Goal: Find specific page/section: Find specific page/section

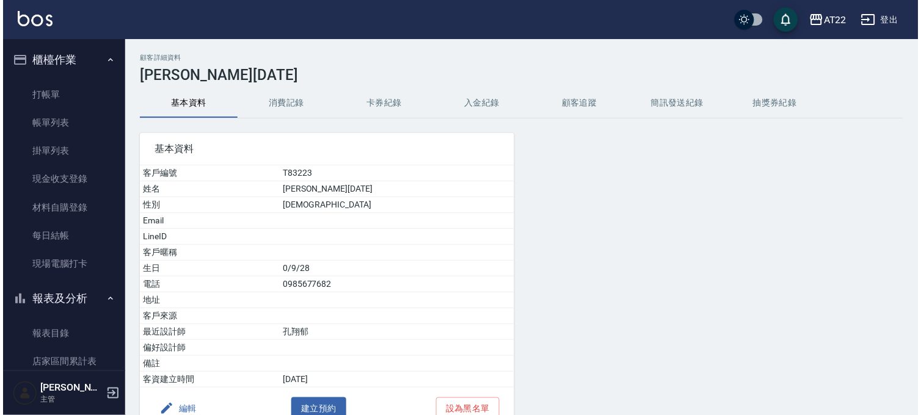
scroll to position [814, 0]
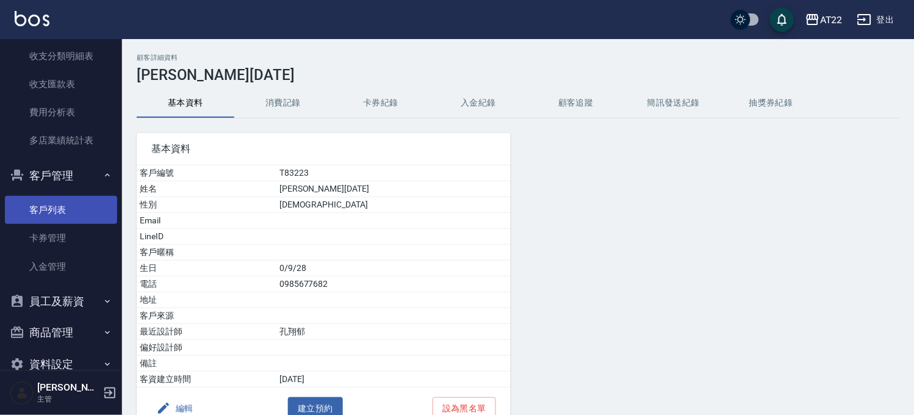
click at [40, 212] on link "客戶列表" at bounding box center [61, 210] width 112 height 28
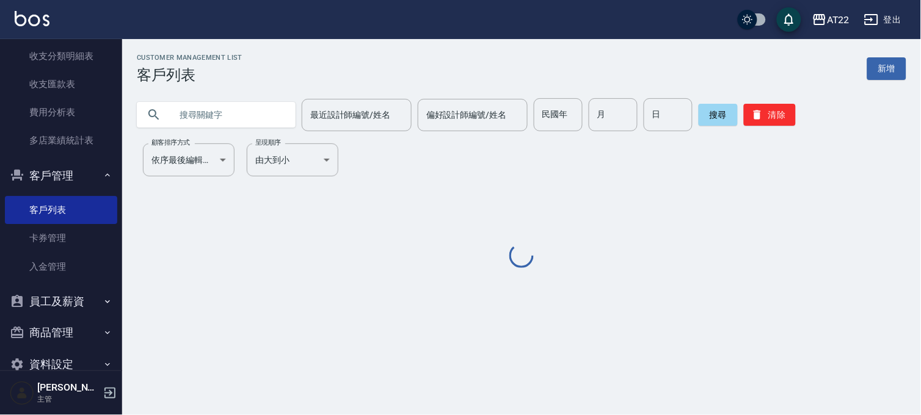
drag, startPoint x: 211, startPoint y: 112, endPoint x: 211, endPoint y: 106, distance: 6.7
click at [211, 112] on input "text" at bounding box center [228, 114] width 115 height 33
type input "0984010582"
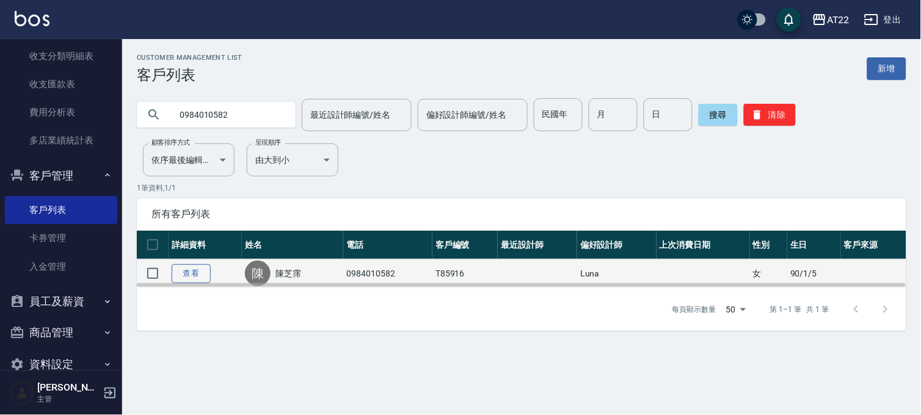
click at [206, 273] on link "查看" at bounding box center [191, 273] width 39 height 19
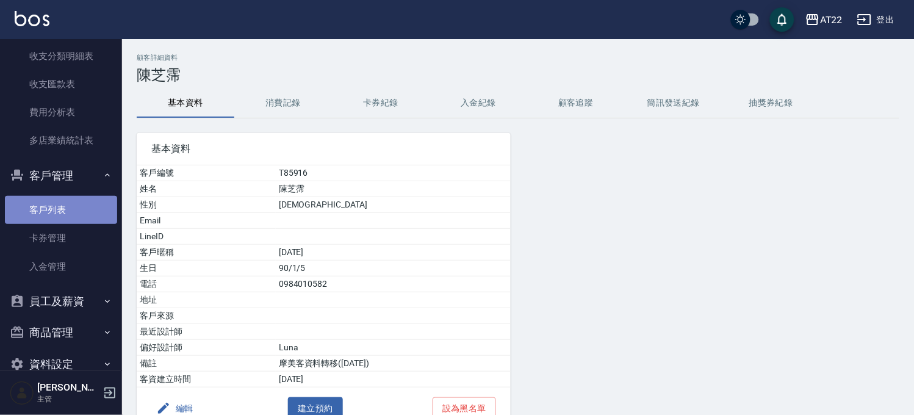
click at [71, 206] on link "客戶列表" at bounding box center [61, 210] width 112 height 28
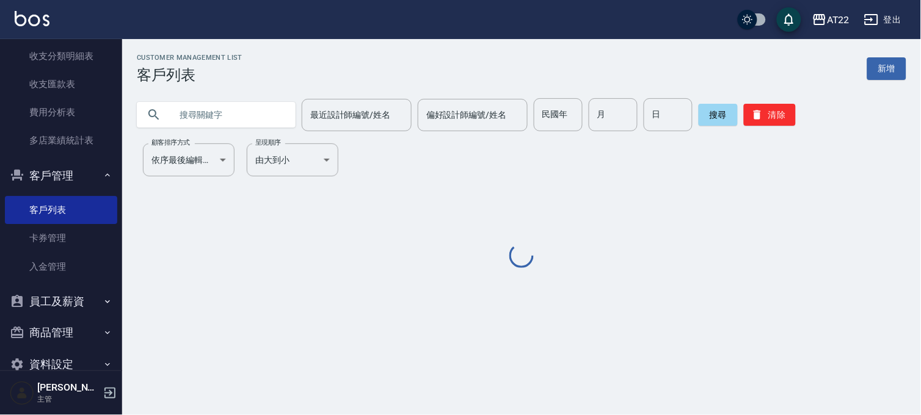
click at [215, 123] on input "text" at bounding box center [228, 114] width 115 height 33
type input "0958404292"
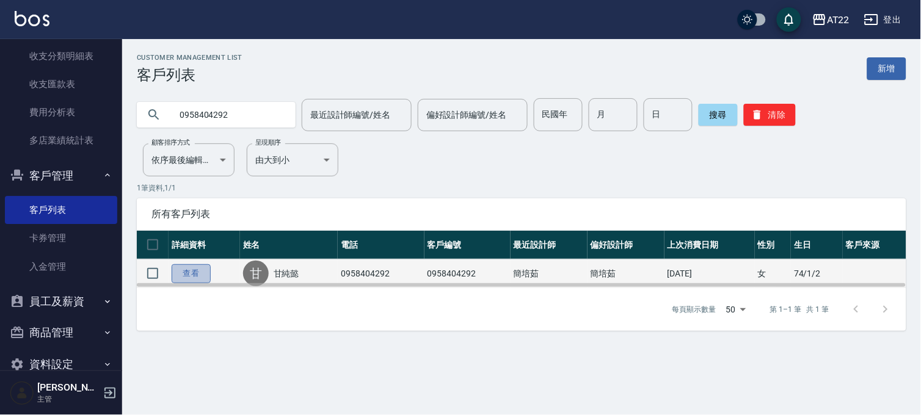
click at [198, 272] on link "查看" at bounding box center [191, 273] width 39 height 19
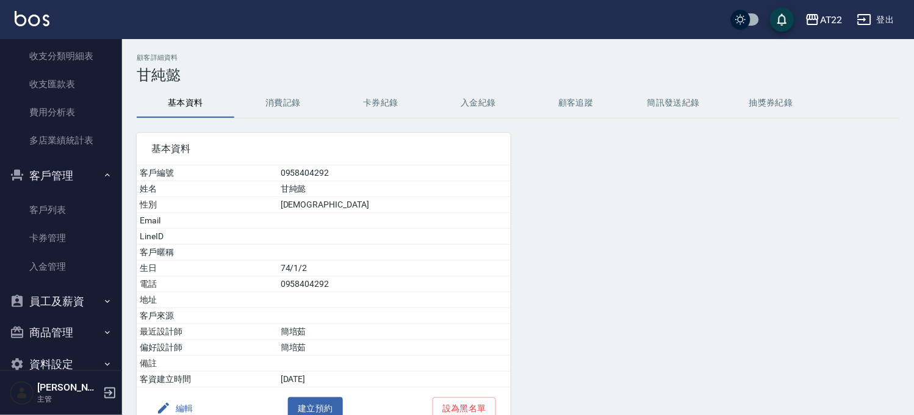
click at [279, 83] on h3 "甘純懿" at bounding box center [518, 75] width 763 height 17
click at [273, 110] on button "消費記錄" at bounding box center [283, 103] width 98 height 29
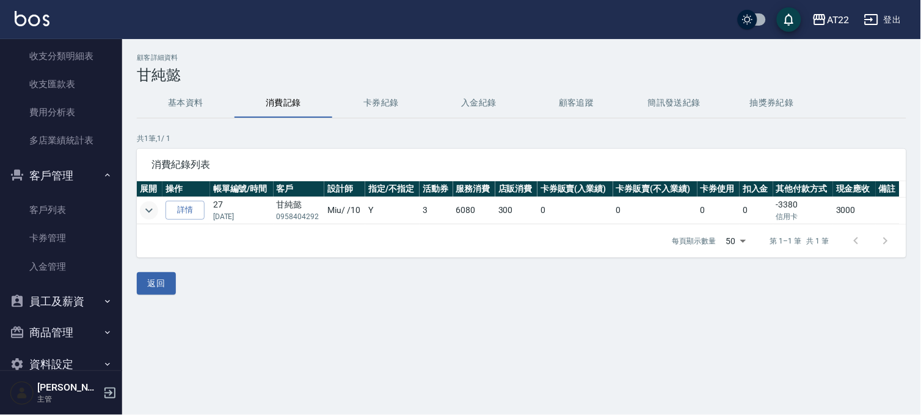
click at [151, 212] on icon "expand row" at bounding box center [149, 210] width 15 height 15
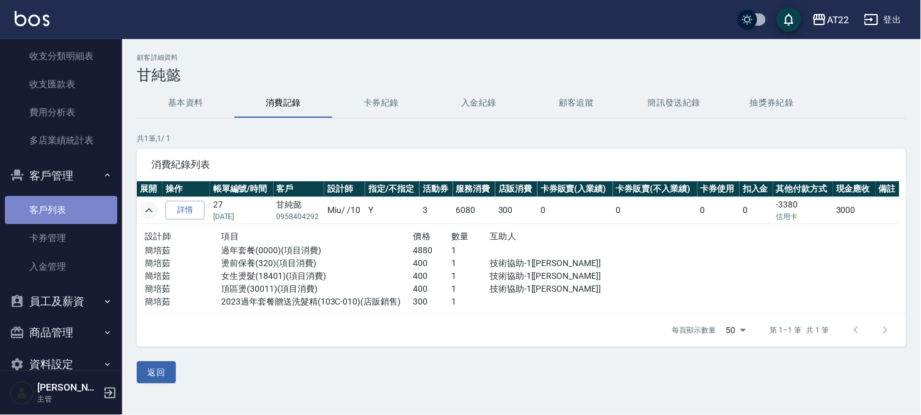
click at [95, 211] on link "客戶列表" at bounding box center [61, 210] width 112 height 28
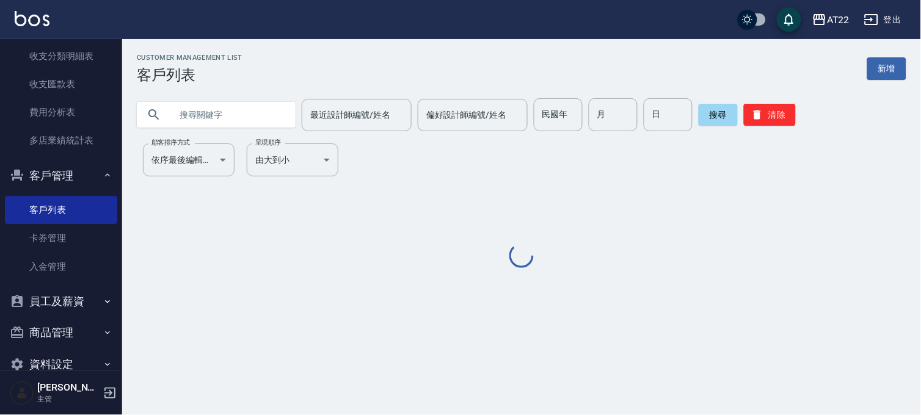
click at [198, 111] on input "text" at bounding box center [228, 114] width 115 height 33
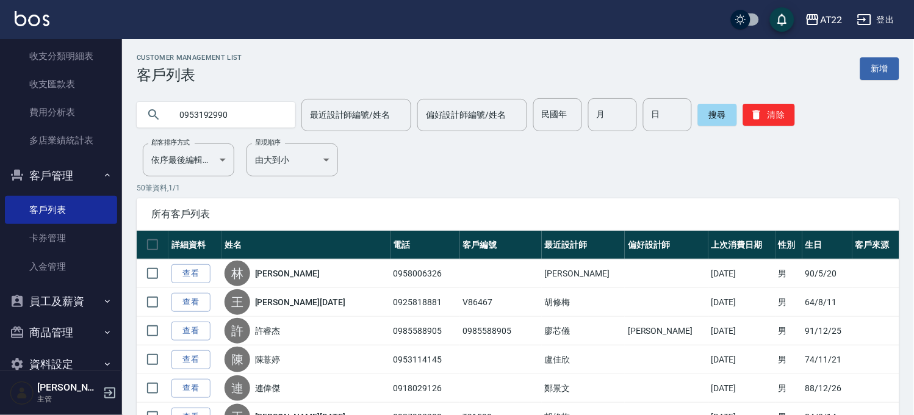
type input "0953192990"
